Goal: Task Accomplishment & Management: Use online tool/utility

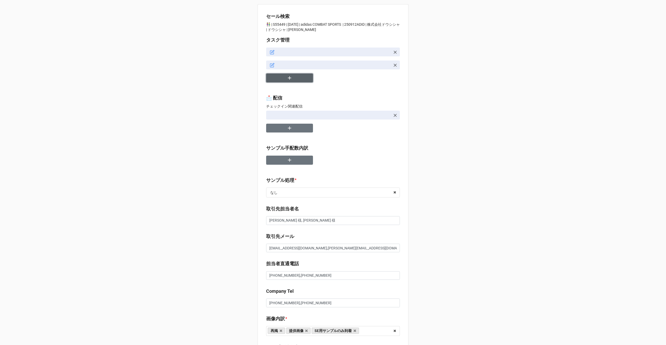
click at [287, 80] on icon "button" at bounding box center [290, 78] width 6 height 6
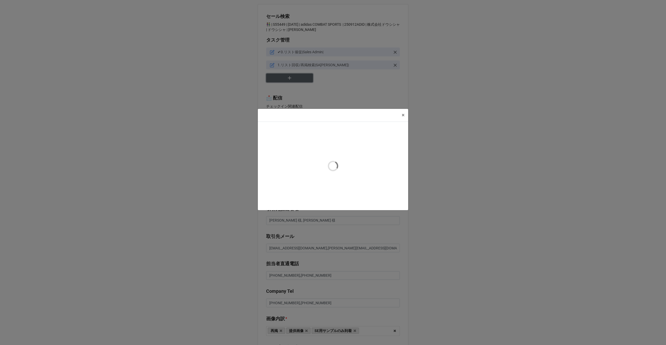
type textarea "x"
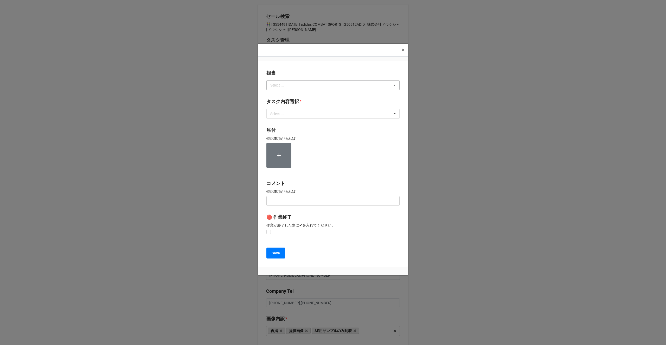
click at [275, 82] on div "Select ... No results found." at bounding box center [332, 85] width 133 height 10
type input "か"
type input "[PERSON_NAME]"
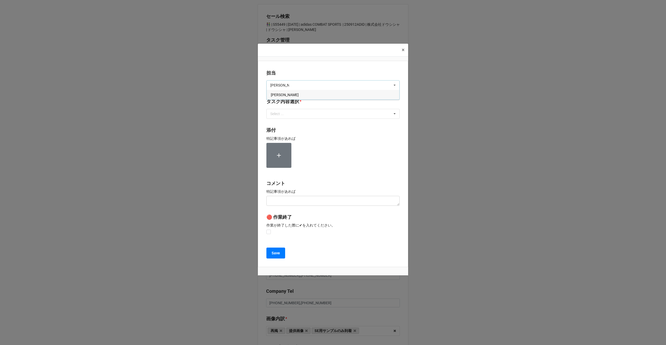
click at [273, 95] on span "[PERSON_NAME]" at bounding box center [285, 95] width 28 height 4
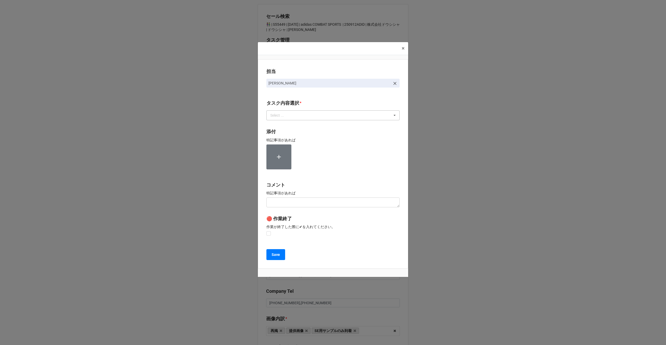
click at [276, 117] on div "Select ..." at bounding box center [280, 116] width 22 height 6
click at [281, 150] on div "2.期待値精査" at bounding box center [333, 154] width 133 height 10
click at [261, 150] on div "担当 [PERSON_NAME][GEOGRAPHIC_DATA]内容選択 * 2.期待値精査 1~13一気通貫に作業中 0.リスト催促 1.リスト回収/再掲…" at bounding box center [333, 164] width 150 height 210
click at [269, 231] on label at bounding box center [268, 231] width 4 height 0
checkbox input "true"
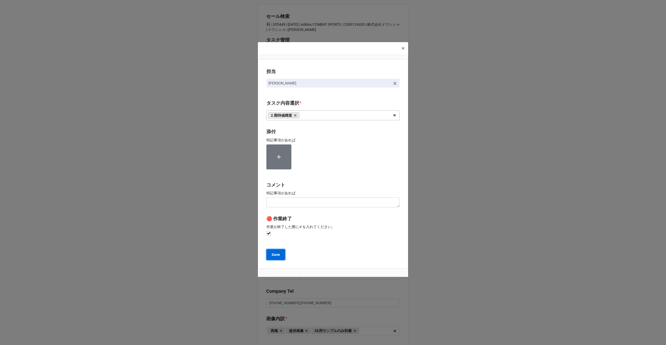
click at [272, 254] on b "Save" at bounding box center [276, 254] width 8 height 5
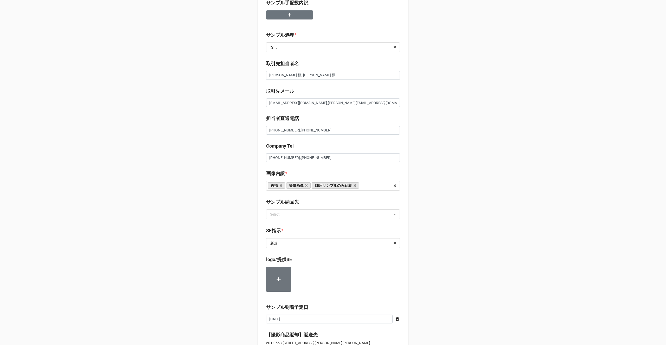
scroll to position [161, 0]
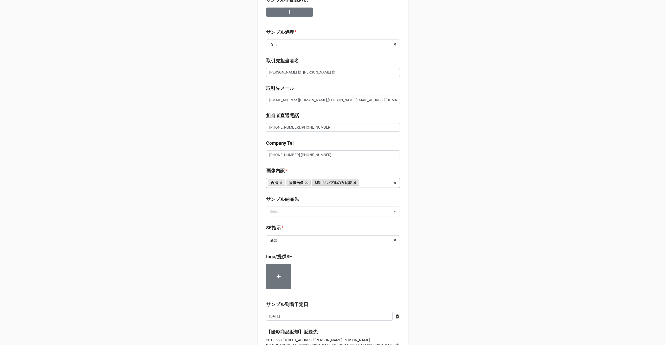
click at [354, 184] on icon at bounding box center [354, 182] width 3 height 3
click at [306, 184] on icon at bounding box center [306, 182] width 3 height 3
click at [287, 242] on input "text" at bounding box center [333, 240] width 133 height 9
click at [284, 277] on div "再掲" at bounding box center [332, 279] width 133 height 10
type textarea "x"
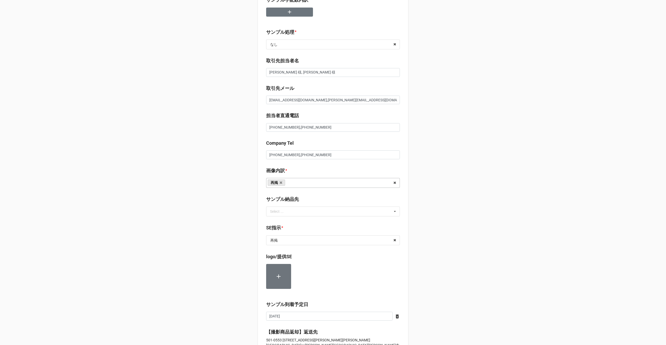
click at [242, 279] on div "セール検索 👫 | S55449 | [DATE] | adidas COMBAT SPORTS | 250912ADID | 株式会社ドウシシャ | ドウシ…" at bounding box center [333, 241] width 666 height 805
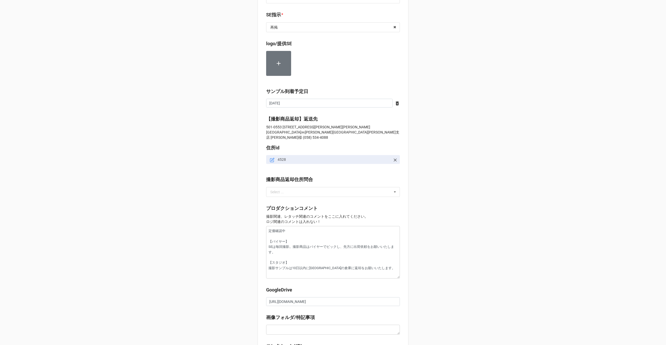
scroll to position [455, 0]
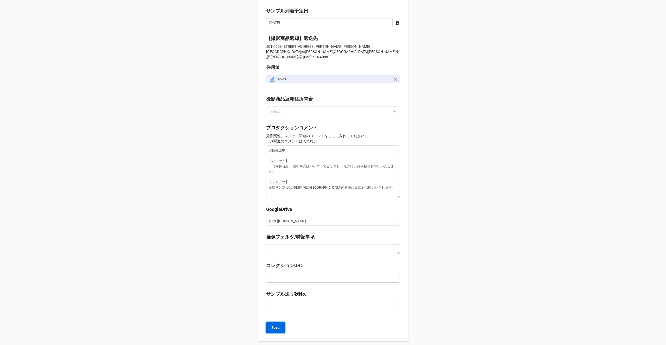
click at [274, 325] on b "Save" at bounding box center [275, 327] width 8 height 5
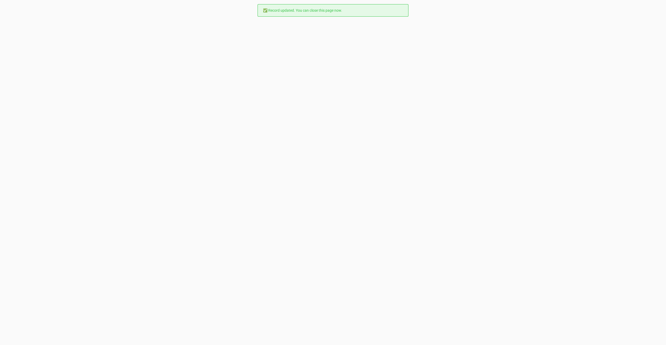
scroll to position [0, 0]
